Goal: Find specific page/section: Find specific page/section

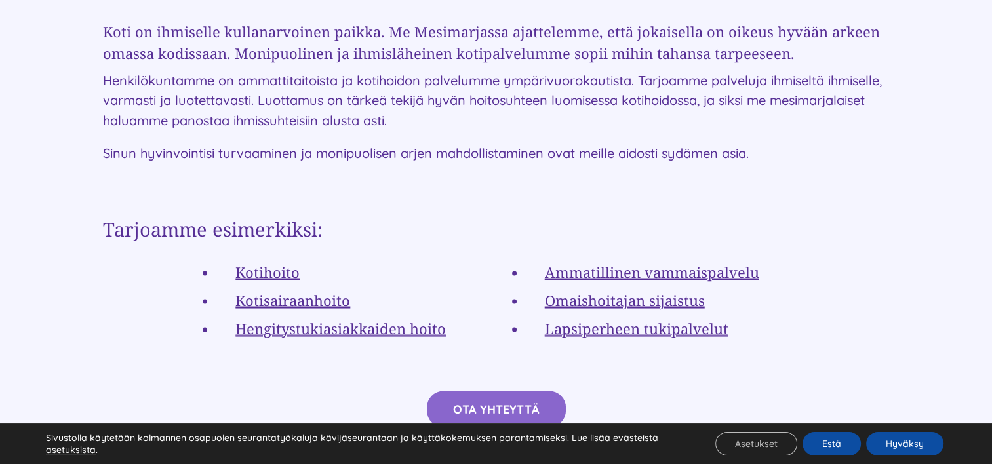
scroll to position [2359, 0]
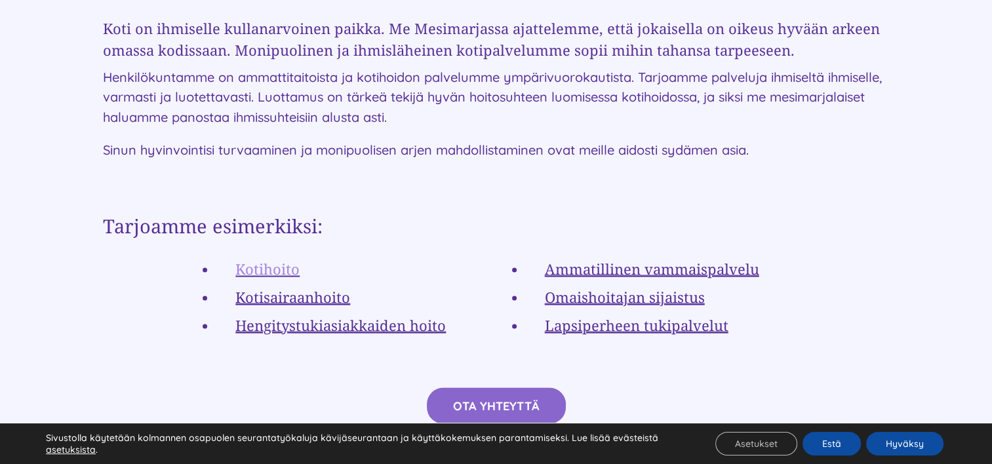
click at [282, 258] on link "Kotihoito" at bounding box center [267, 268] width 64 height 20
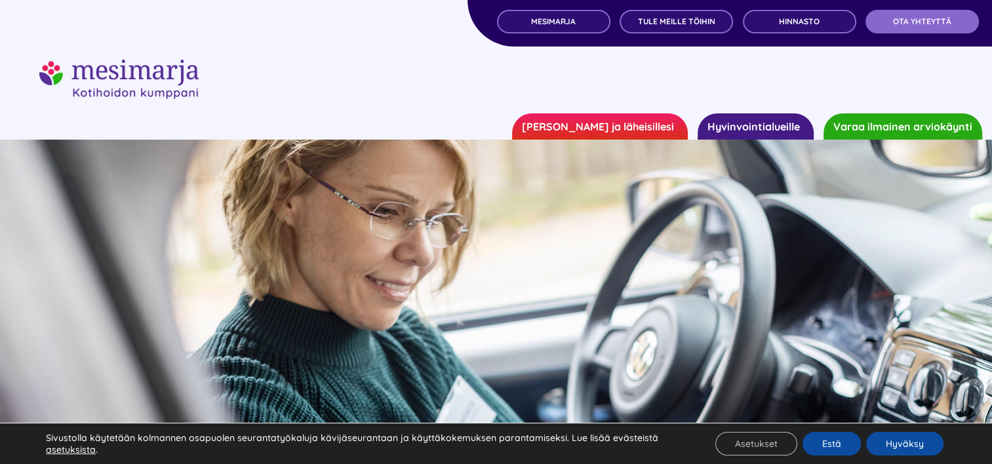
click at [760, 125] on link "Hyvinvointialueille" at bounding box center [755, 126] width 116 height 26
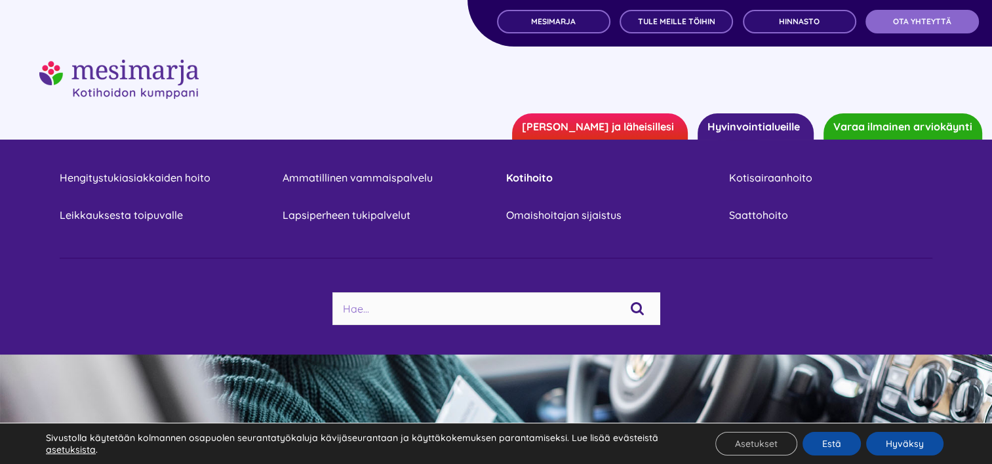
click at [537, 176] on link "Kotihoito" at bounding box center [606, 178] width 203 height 18
